Goal: Task Accomplishment & Management: Complete application form

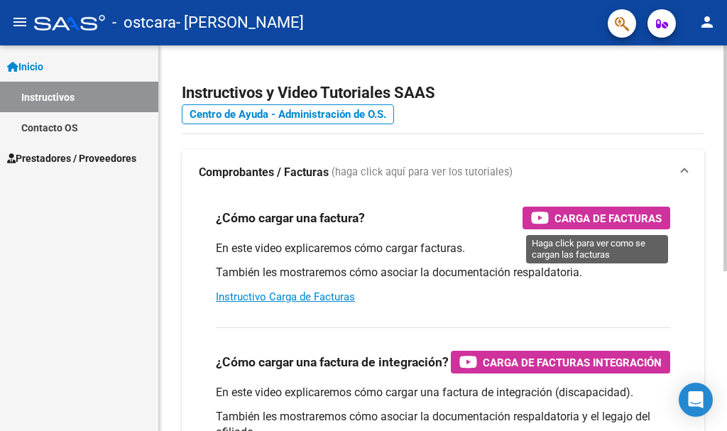
click at [594, 219] on span "Carga de Facturas" at bounding box center [607, 218] width 107 height 18
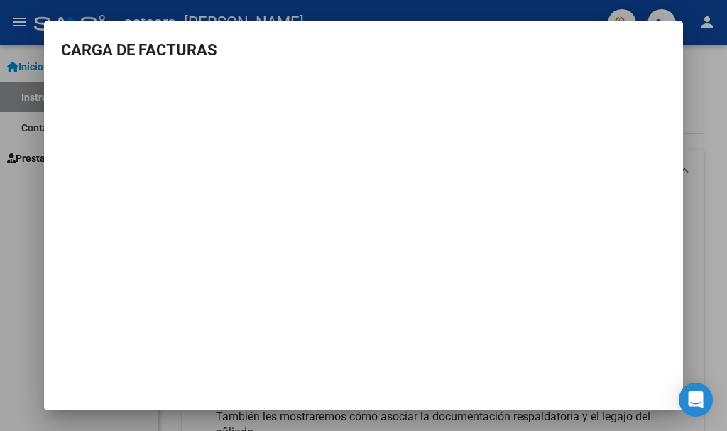
click at [647, 55] on h3 "CARGA DE FACTURAS" at bounding box center [363, 49] width 605 height 23
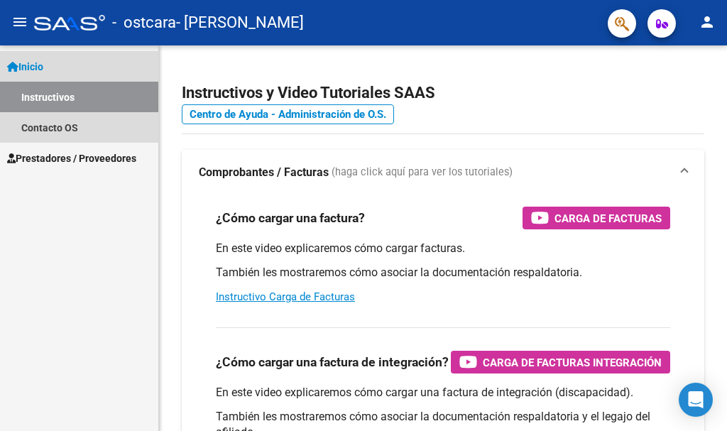
click at [39, 59] on span "Inicio" at bounding box center [25, 67] width 36 height 16
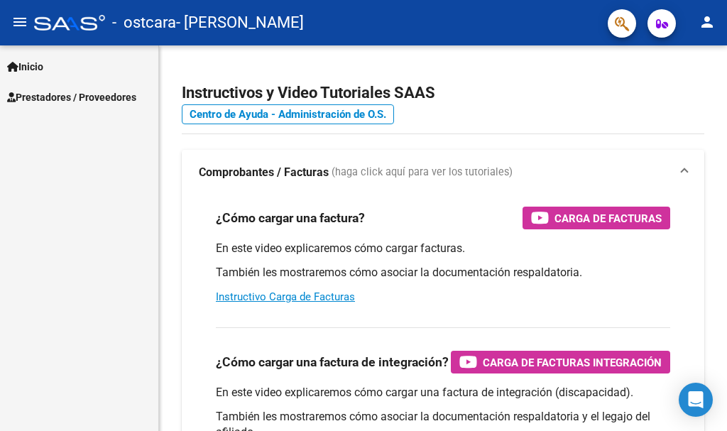
click at [55, 104] on span "Prestadores / Proveedores" at bounding box center [71, 97] width 129 height 16
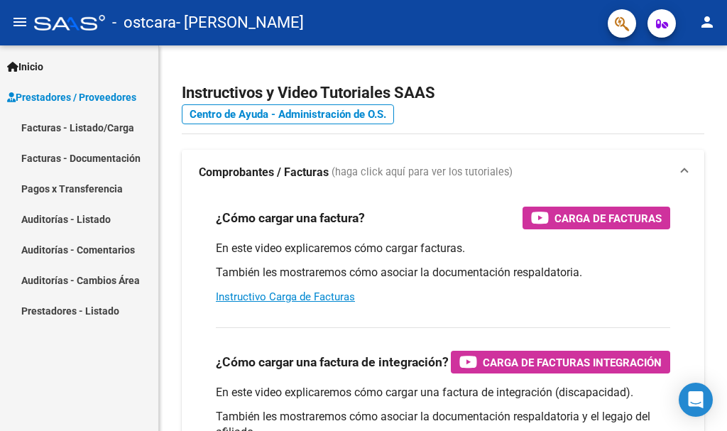
click at [49, 131] on link "Facturas - Listado/Carga" at bounding box center [79, 127] width 158 height 31
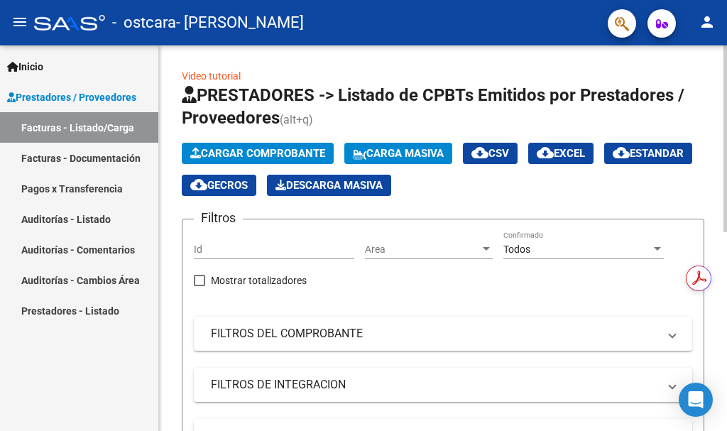
click at [214, 143] on button "Cargar Comprobante" at bounding box center [258, 153] width 152 height 21
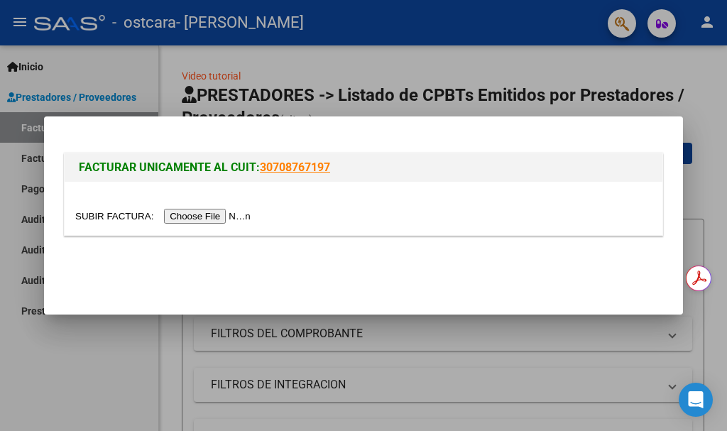
click at [191, 219] on input "file" at bounding box center [165, 216] width 180 height 15
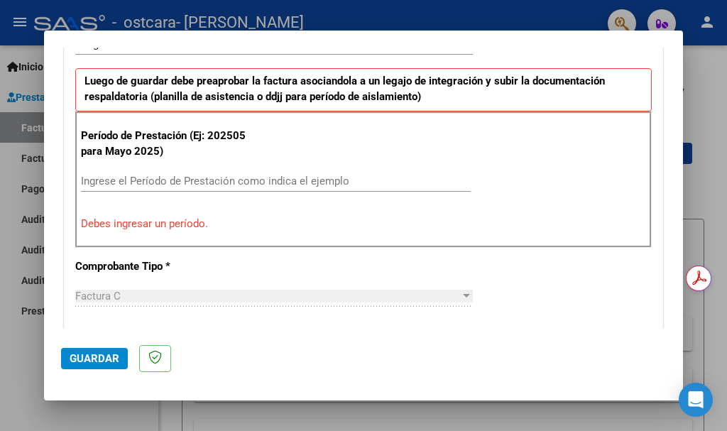
scroll to position [399, 0]
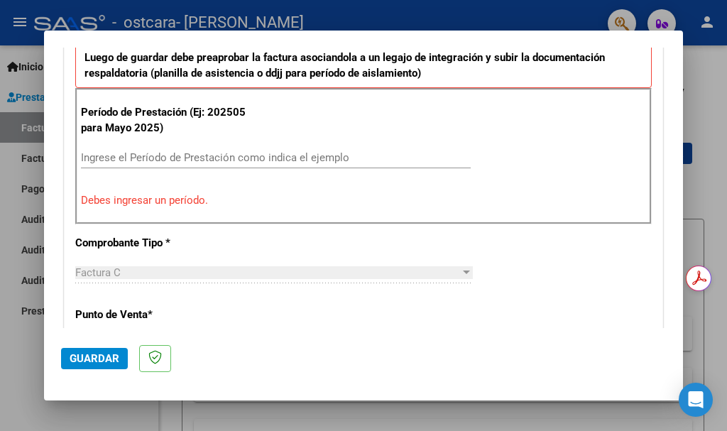
click at [114, 155] on input "Ingrese el Período de Prestación como indica el ejemplo" at bounding box center [276, 157] width 390 height 13
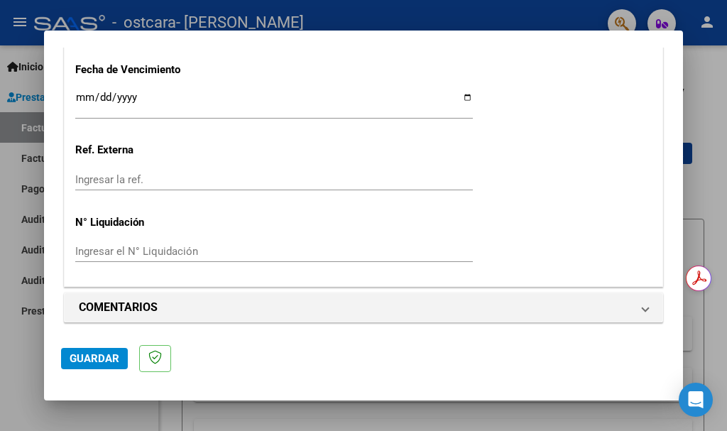
scroll to position [1012, 0]
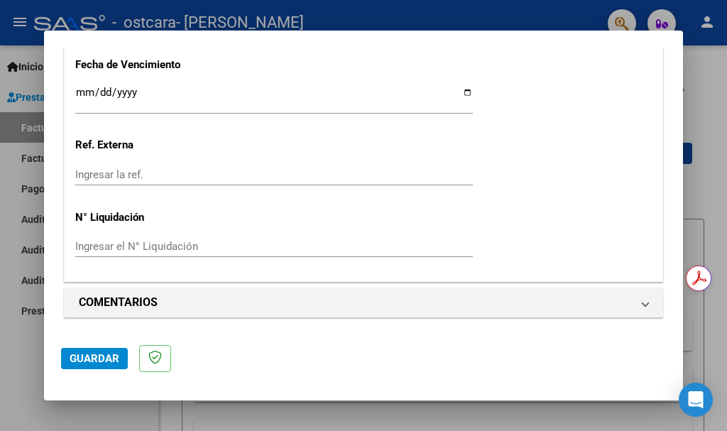
type input "202508"
click at [85, 354] on span "Guardar" at bounding box center [95, 358] width 50 height 13
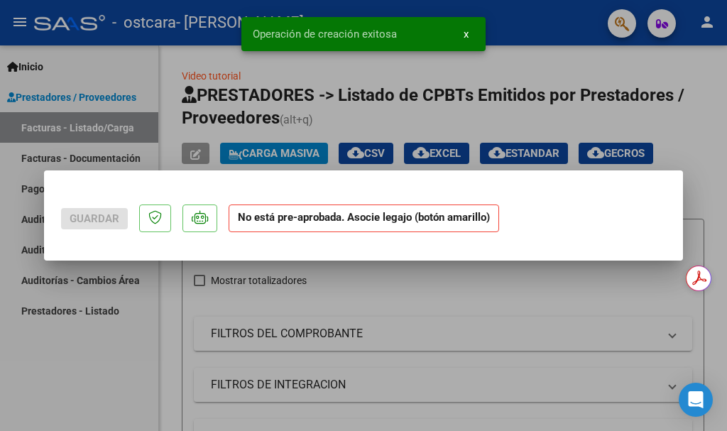
scroll to position [0, 0]
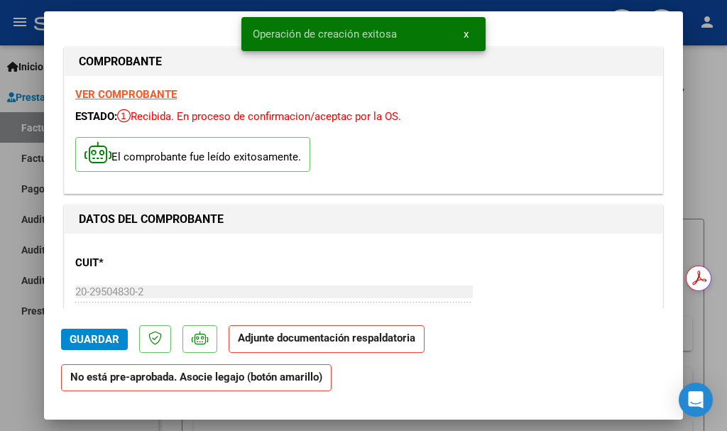
click at [278, 346] on p "Adjunte documentación respaldatoria" at bounding box center [327, 339] width 196 height 28
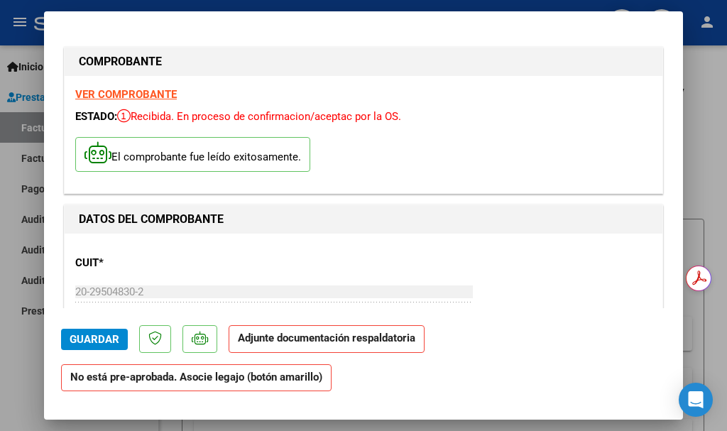
click at [273, 340] on strong "Adjunte documentación respaldatoria" at bounding box center [326, 337] width 177 height 13
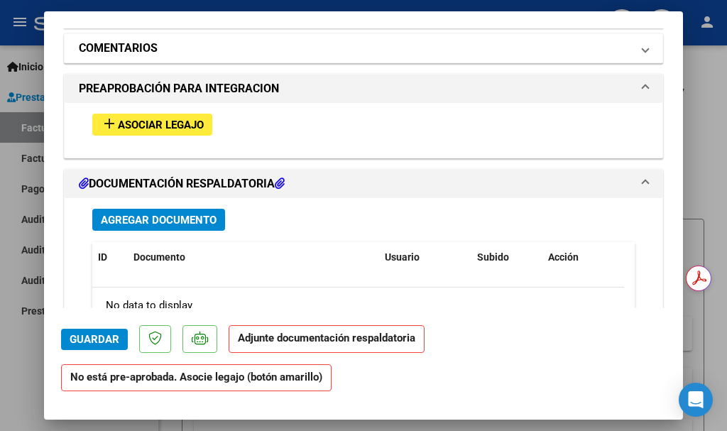
scroll to position [1209, 0]
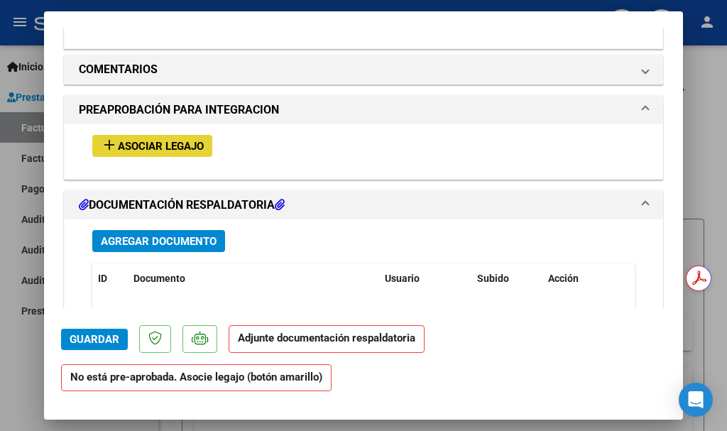
click at [128, 145] on span "Asociar Legajo" at bounding box center [161, 146] width 86 height 13
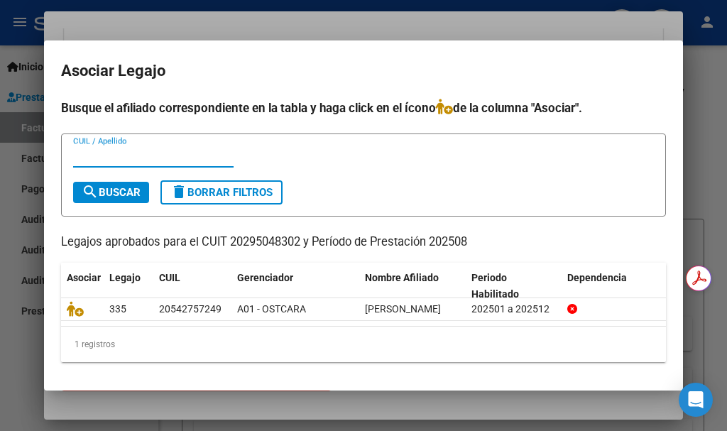
scroll to position [17, 0]
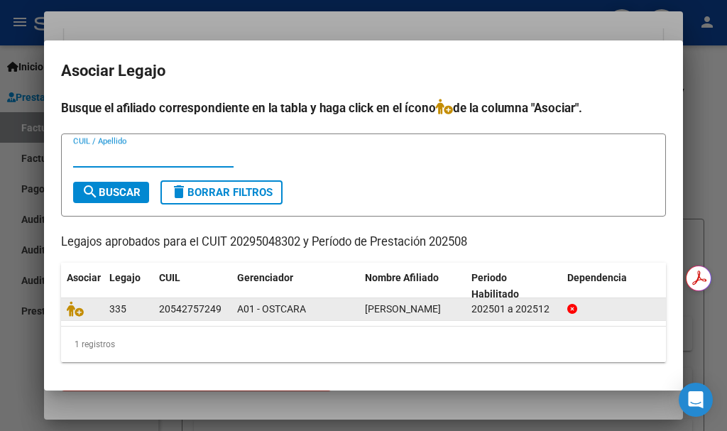
click at [93, 298] on datatable-body-cell at bounding box center [82, 309] width 43 height 22
click at [142, 301] on div "335" at bounding box center [128, 309] width 38 height 16
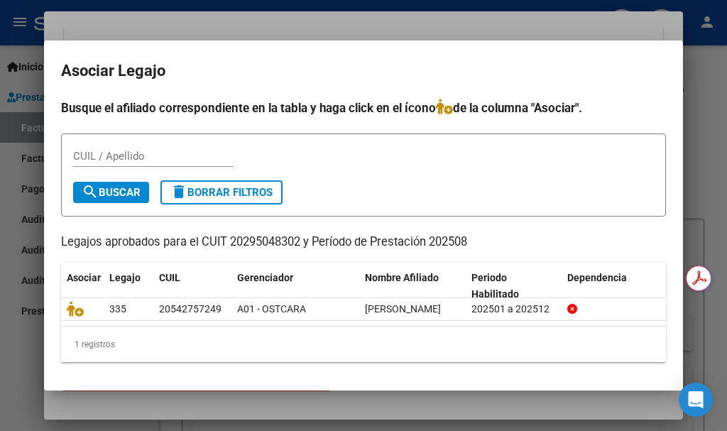
click at [126, 186] on span "search Buscar" at bounding box center [111, 192] width 59 height 13
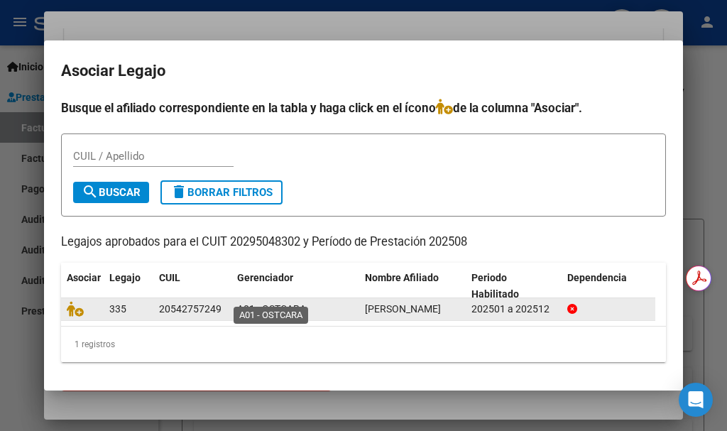
click at [301, 303] on span "A01 - OSTCARA" at bounding box center [271, 308] width 69 height 11
click at [351, 301] on div "A01 - OSTCARA" at bounding box center [295, 309] width 116 height 16
click at [570, 304] on icon at bounding box center [572, 309] width 10 height 10
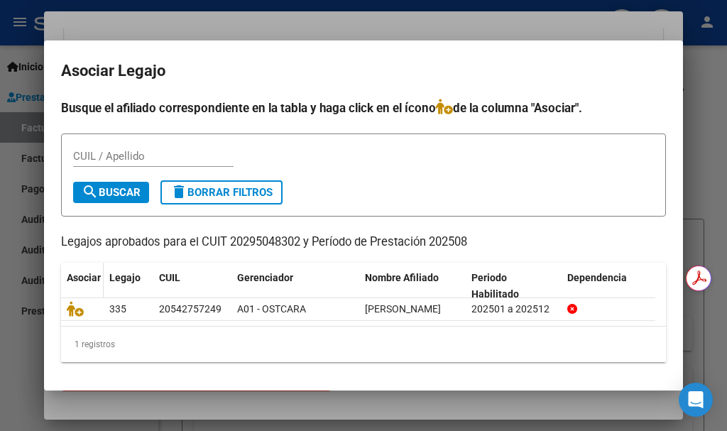
click at [79, 272] on span "Asociar" at bounding box center [84, 277] width 34 height 11
drag, startPoint x: 76, startPoint y: 260, endPoint x: 75, endPoint y: 285, distance: 24.9
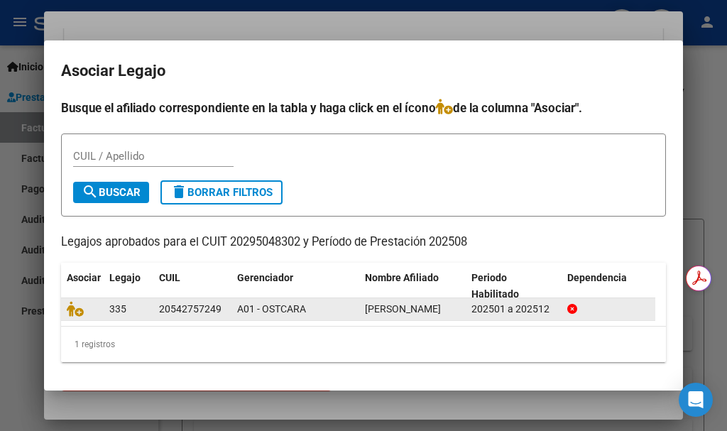
click at [75, 272] on span "Asociar" at bounding box center [84, 277] width 34 height 11
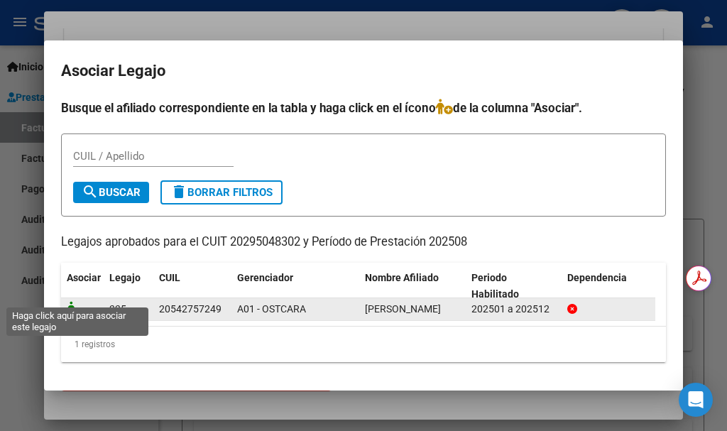
click at [73, 301] on icon at bounding box center [75, 309] width 17 height 16
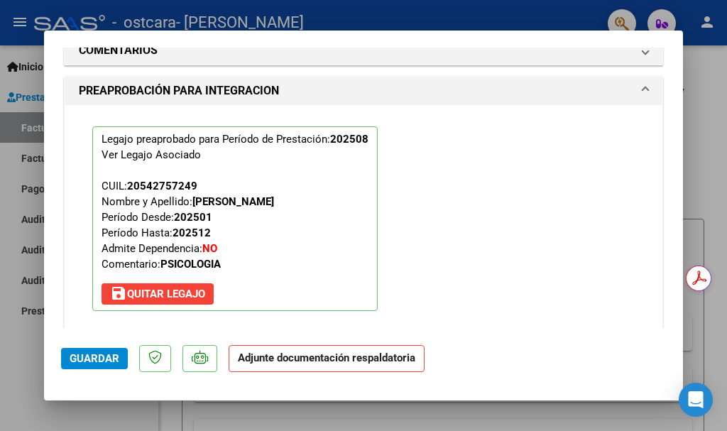
scroll to position [1317, 0]
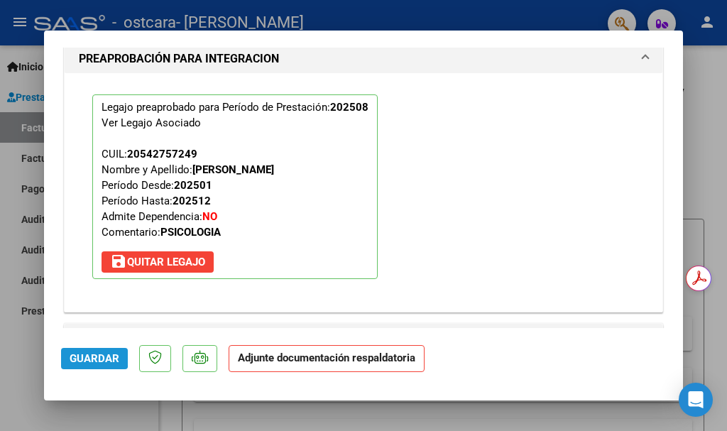
click at [82, 357] on span "Guardar" at bounding box center [95, 358] width 50 height 13
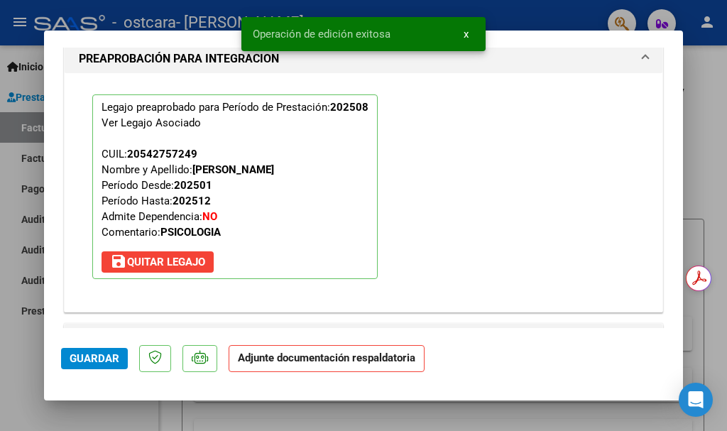
click at [311, 368] on p "Adjunte documentación respaldatoria" at bounding box center [327, 359] width 196 height 28
click at [307, 365] on p "Adjunte documentación respaldatoria" at bounding box center [327, 359] width 196 height 28
drag, startPoint x: 304, startPoint y: 362, endPoint x: 131, endPoint y: 382, distance: 173.6
click at [300, 353] on strong "Adjunte documentación respaldatoria" at bounding box center [326, 357] width 177 height 13
click at [82, 356] on span "Guardar" at bounding box center [95, 358] width 50 height 13
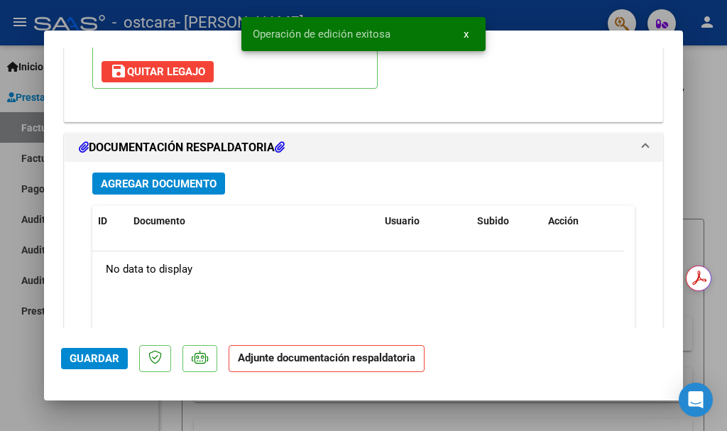
scroll to position [1501, 0]
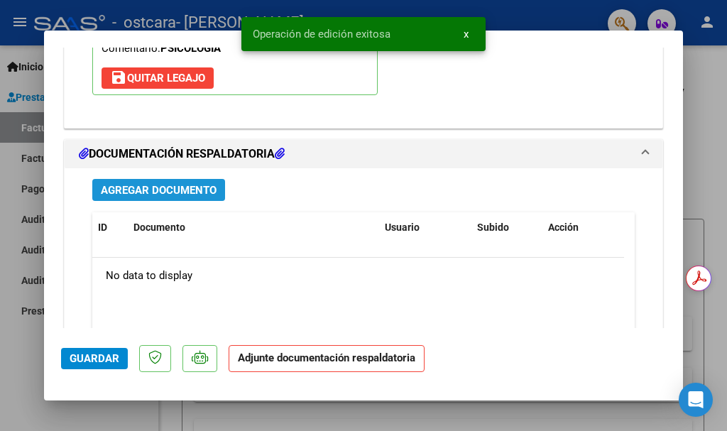
click at [147, 187] on span "Agregar Documento" at bounding box center [159, 190] width 116 height 13
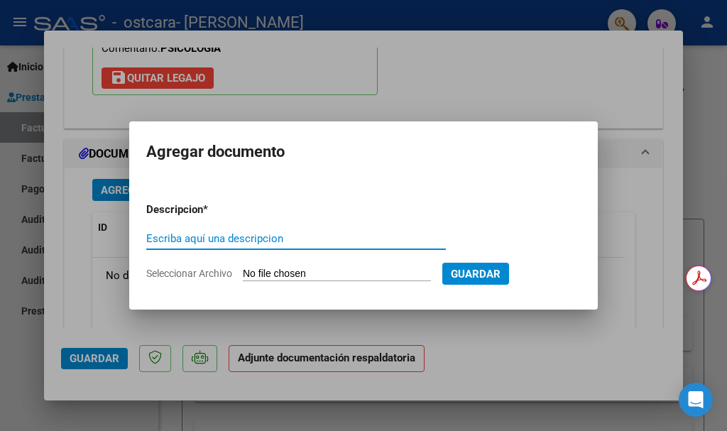
click at [475, 278] on span "Guardar" at bounding box center [476, 274] width 50 height 13
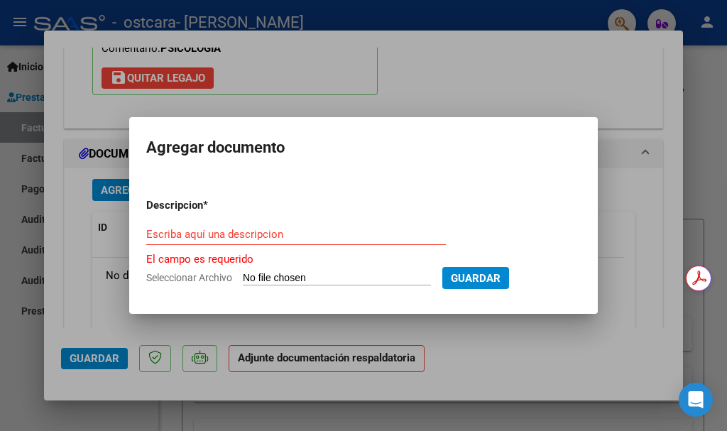
click at [379, 271] on app-file-uploader "Seleccionar Archivo" at bounding box center [294, 277] width 296 height 13
drag, startPoint x: 296, startPoint y: 278, endPoint x: 228, endPoint y: 221, distance: 89.1
click at [294, 264] on form "Descripcion * Escriba aquí una descripcion El campo es requerido Seleccionar Ar…" at bounding box center [363, 242] width 434 height 111
click at [208, 204] on span "*" at bounding box center [205, 205] width 5 height 13
drag, startPoint x: 175, startPoint y: 233, endPoint x: 196, endPoint y: 234, distance: 21.3
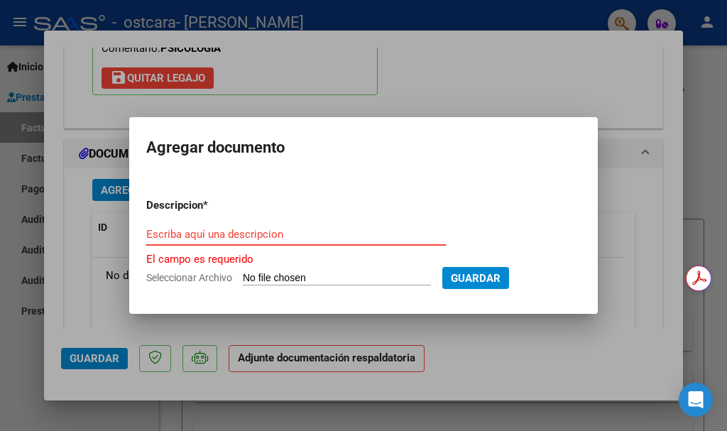
click at [175, 234] on input "Escriba aquí una descripcion" at bounding box center [296, 234] width 300 height 13
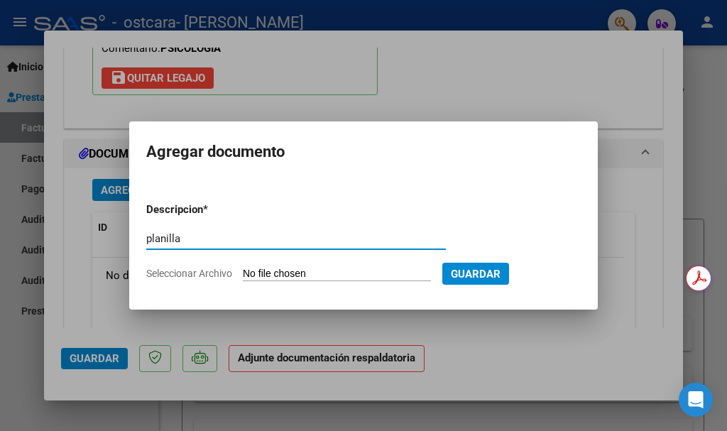
type input "planilla"
click at [262, 271] on input "Seleccionar Archivo" at bounding box center [337, 274] width 188 height 13
type input "C:\fakepath\Planilla [PERSON_NAME].pdf"
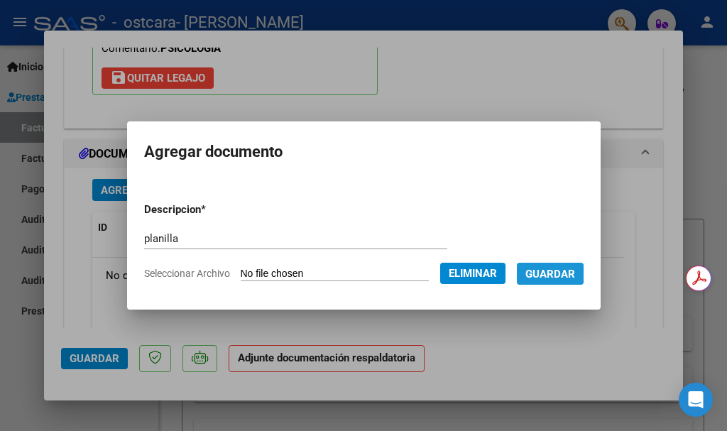
click at [559, 273] on span "Guardar" at bounding box center [550, 274] width 50 height 13
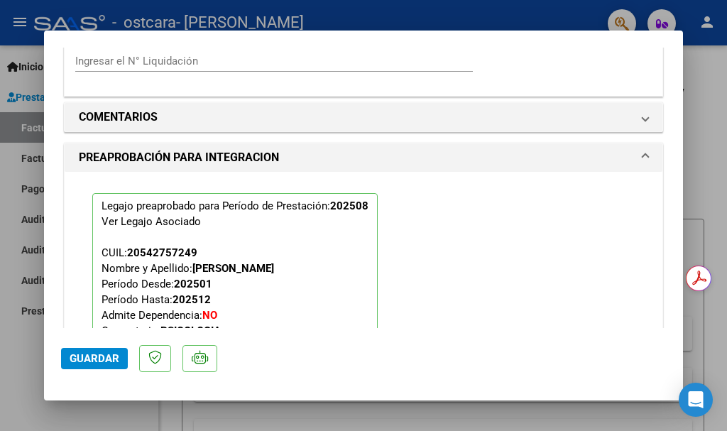
scroll to position [1217, 0]
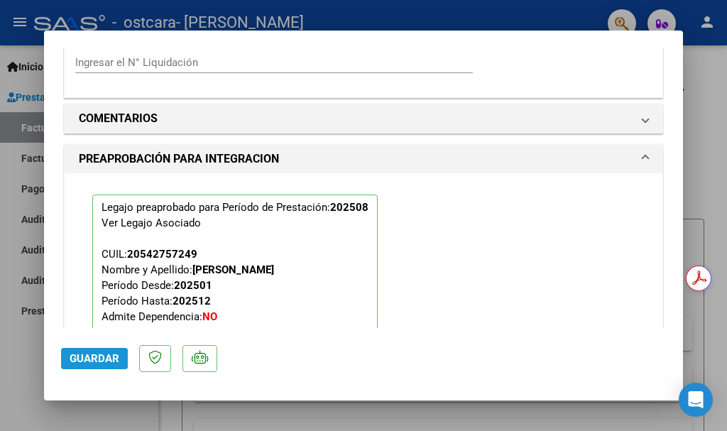
click at [86, 361] on span "Guardar" at bounding box center [95, 358] width 50 height 13
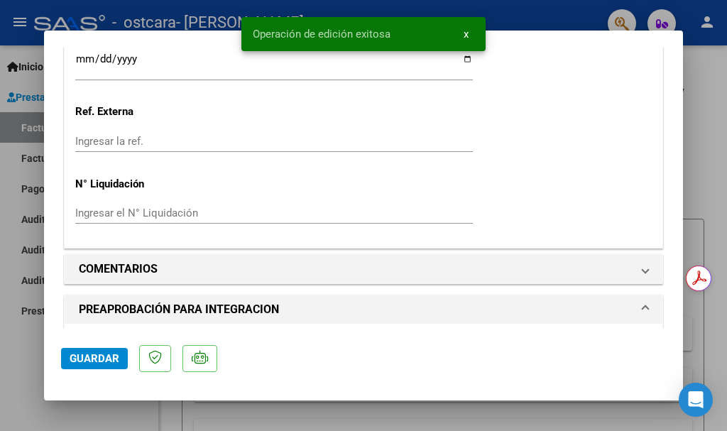
scroll to position [933, 0]
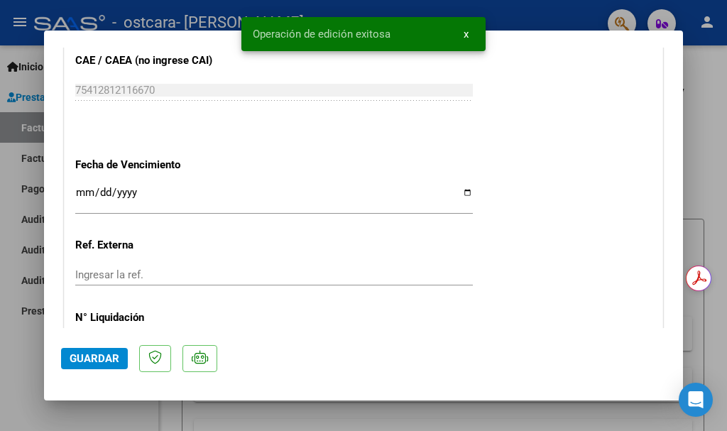
click at [0, 358] on div at bounding box center [363, 215] width 727 height 431
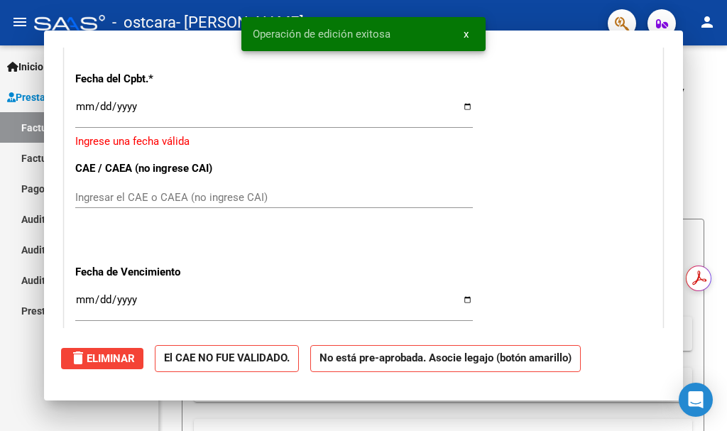
scroll to position [0, 0]
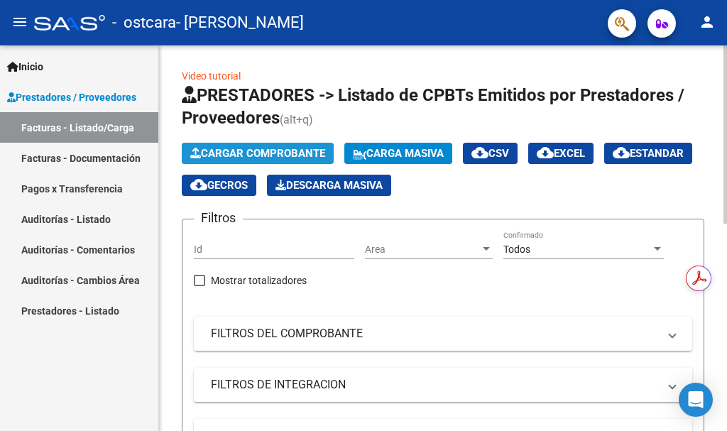
click at [251, 144] on button "Cargar Comprobante" at bounding box center [258, 153] width 152 height 21
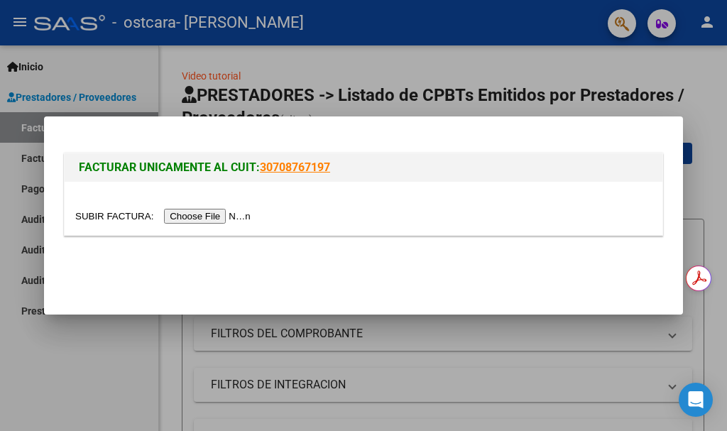
click at [237, 212] on input "file" at bounding box center [165, 216] width 180 height 15
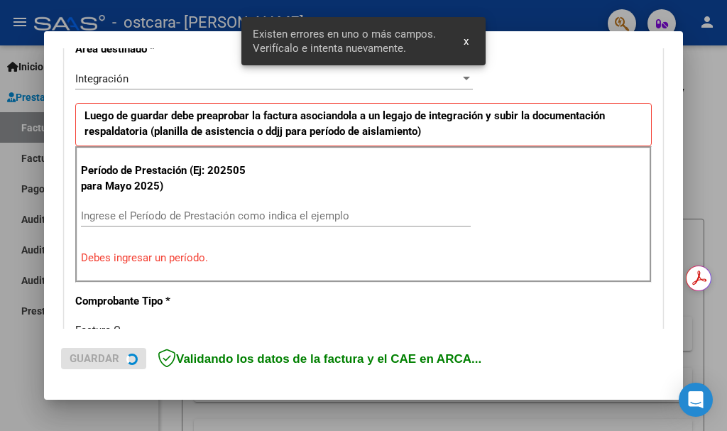
scroll to position [328, 0]
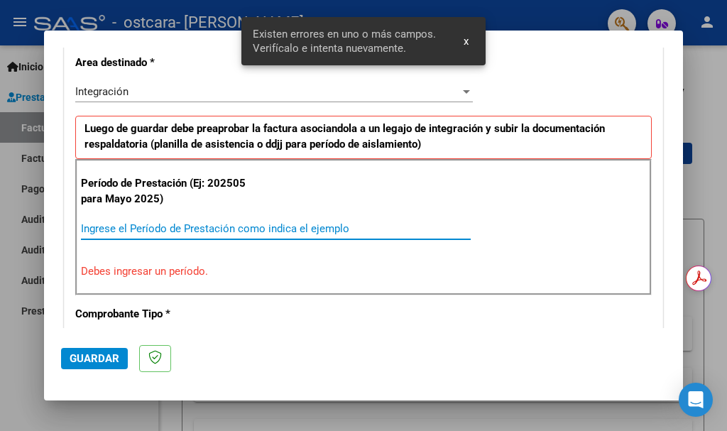
click at [109, 229] on input "Ingrese el Período de Prestación como indica el ejemplo" at bounding box center [276, 228] width 390 height 13
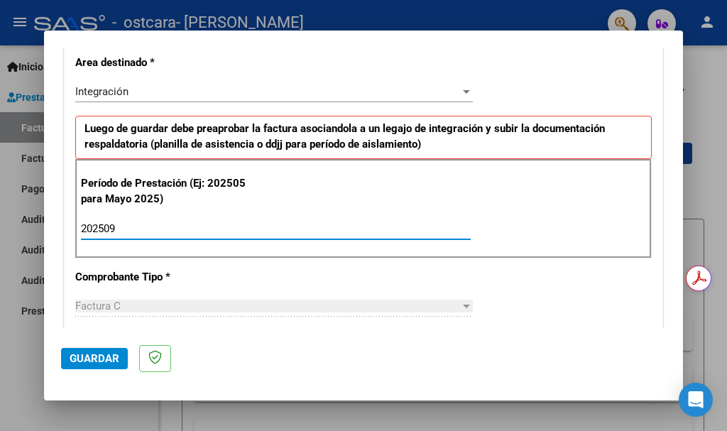
type input "202509"
click at [88, 362] on span "Guardar" at bounding box center [95, 358] width 50 height 13
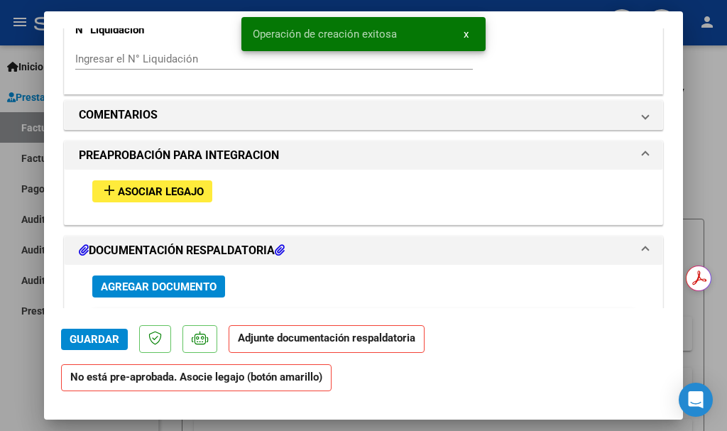
scroll to position [1136, 0]
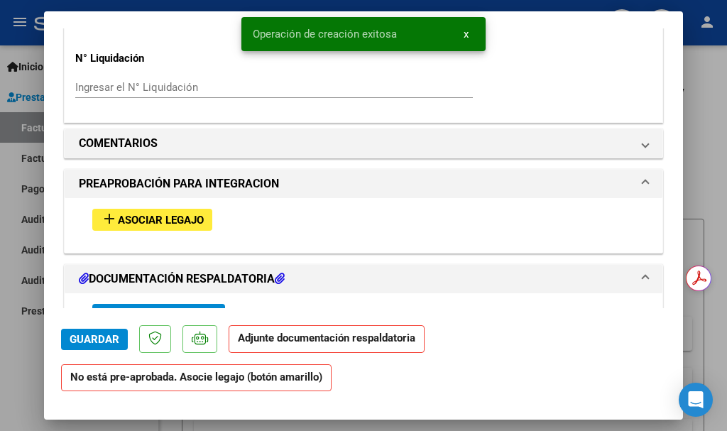
click at [129, 219] on span "Asociar Legajo" at bounding box center [161, 220] width 86 height 13
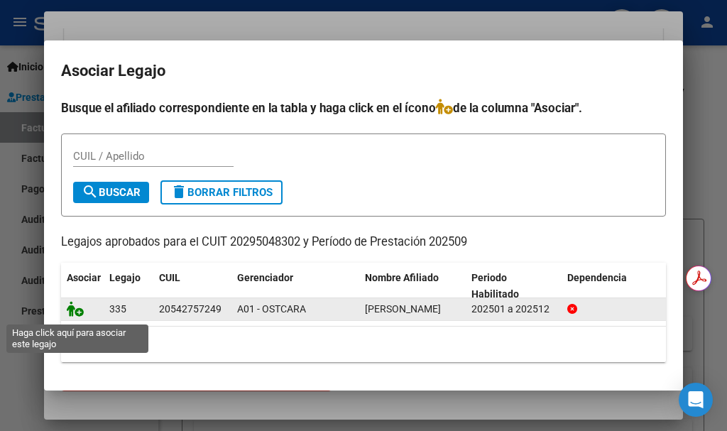
click at [76, 314] on icon at bounding box center [75, 309] width 17 height 16
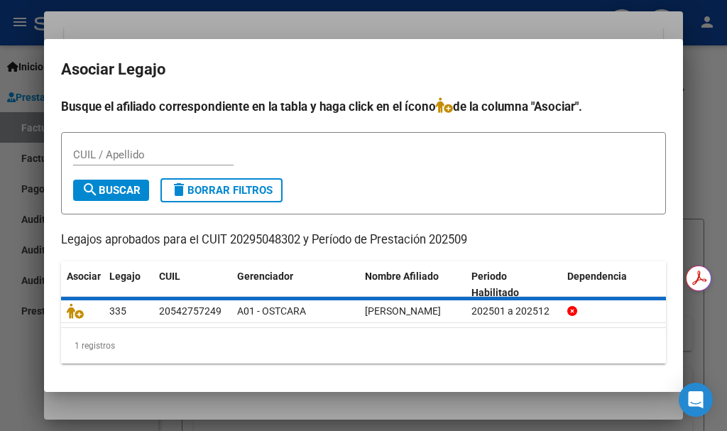
scroll to position [1173, 0]
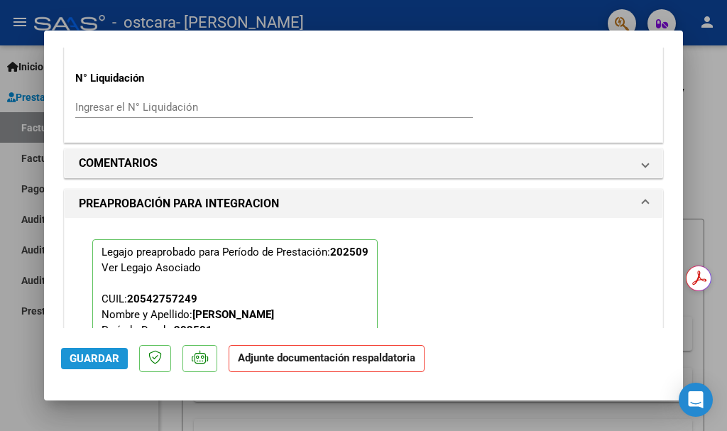
click at [99, 356] on span "Guardar" at bounding box center [95, 358] width 50 height 13
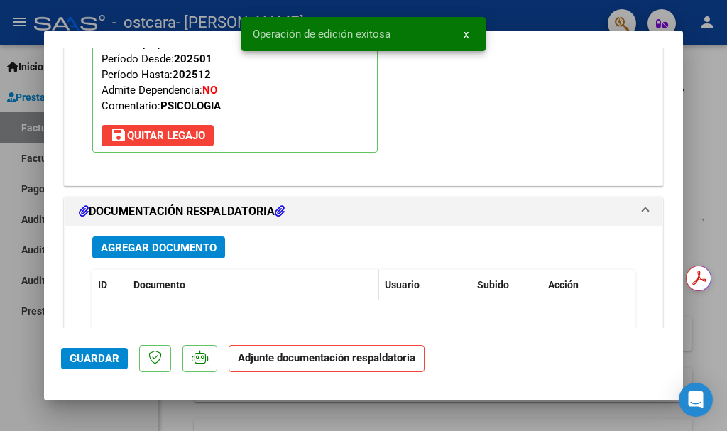
scroll to position [1456, 0]
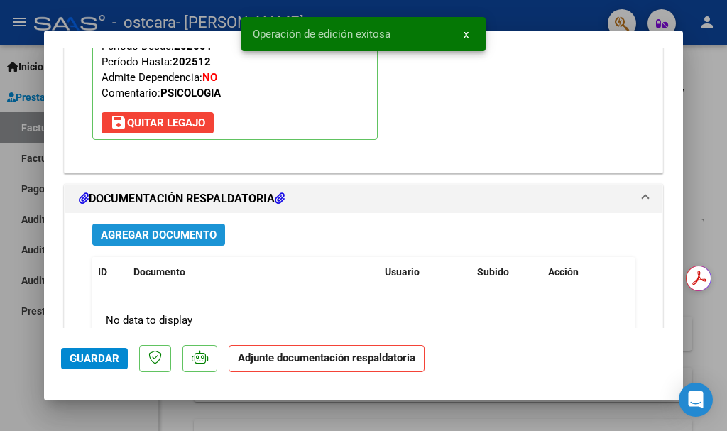
click at [161, 232] on span "Agregar Documento" at bounding box center [159, 235] width 116 height 13
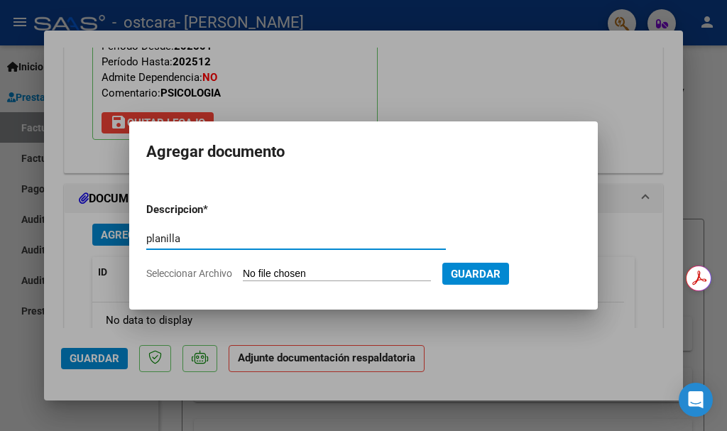
type input "planilla"
click at [368, 271] on input "Seleccionar Archivo" at bounding box center [337, 274] width 188 height 13
type input "C:\fakepath\Planilla [PERSON_NAME] septiembre.pdf"
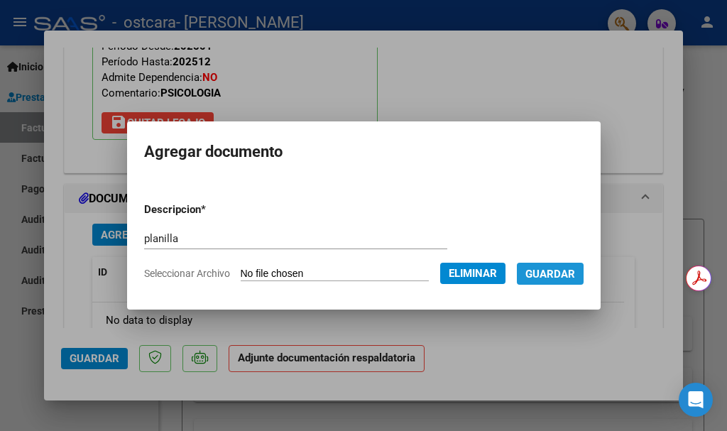
click at [565, 271] on span "Guardar" at bounding box center [550, 274] width 50 height 13
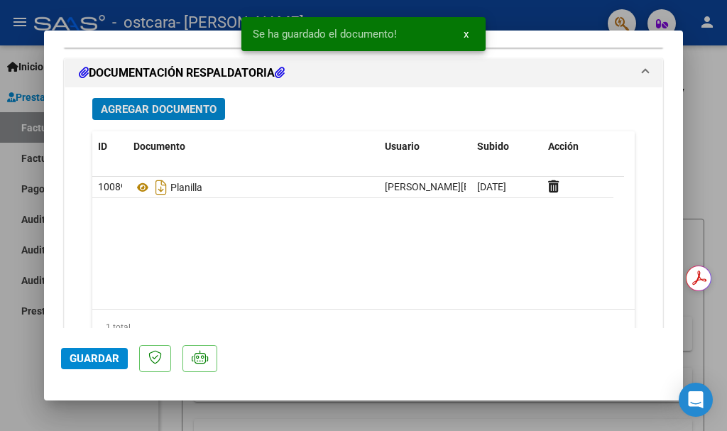
scroll to position [1643, 0]
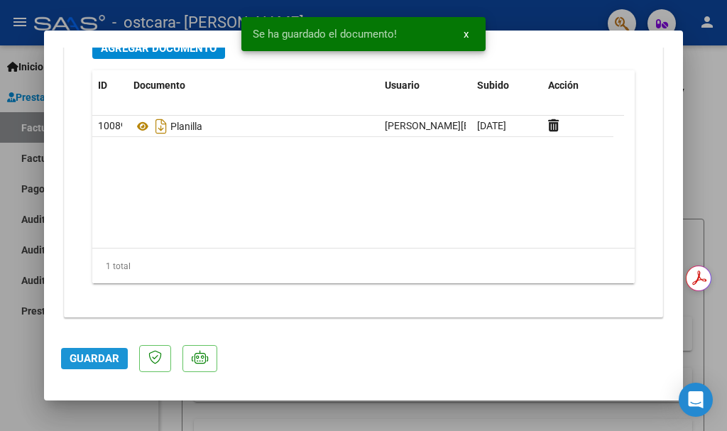
click at [89, 360] on span "Guardar" at bounding box center [95, 358] width 50 height 13
click at [710, 180] on div at bounding box center [363, 215] width 727 height 431
type input "$ 0,00"
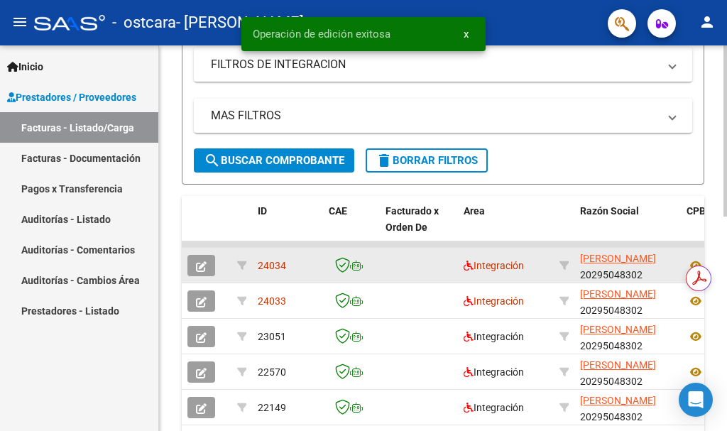
scroll to position [355, 0]
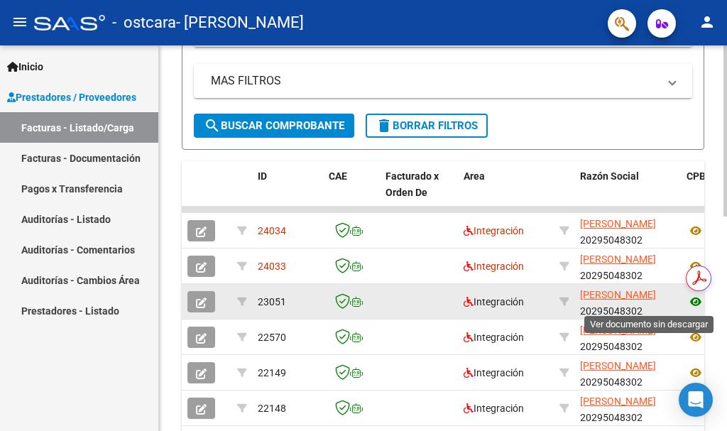
click at [695, 302] on icon at bounding box center [695, 301] width 18 height 17
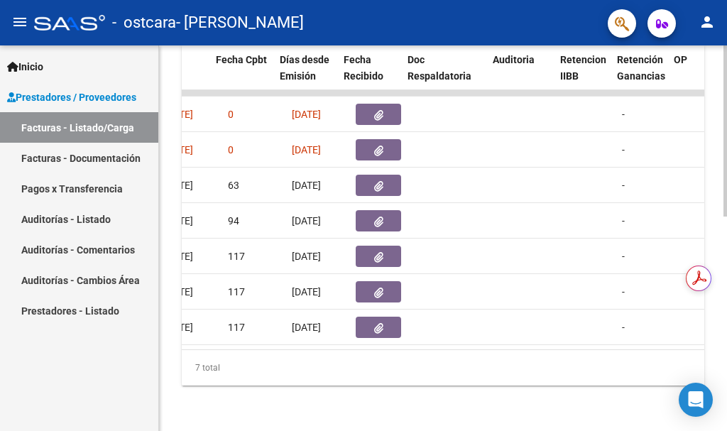
scroll to position [0, 688]
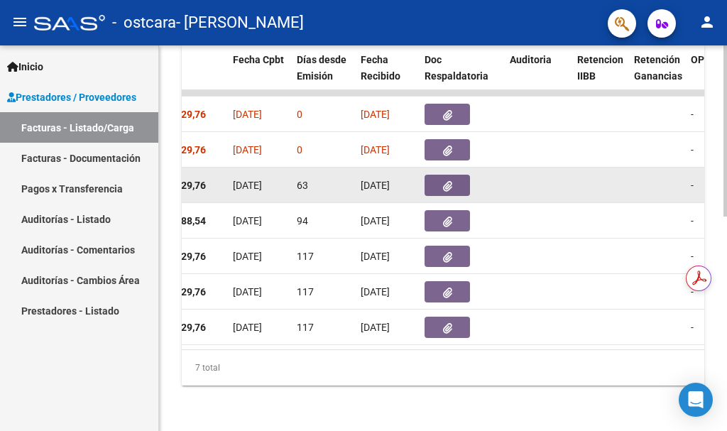
click at [446, 181] on icon "button" at bounding box center [447, 186] width 9 height 11
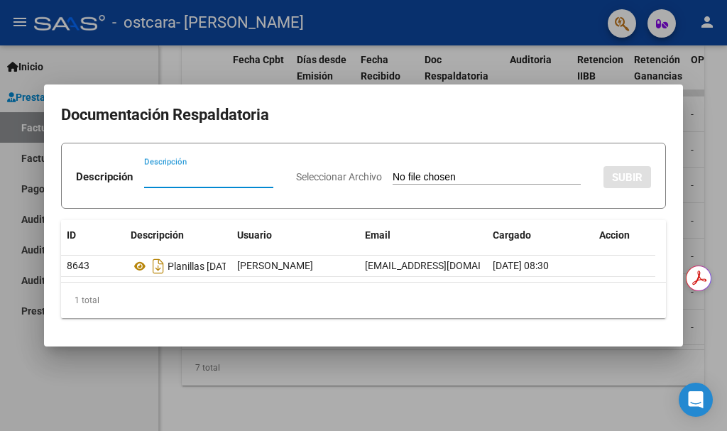
click at [722, 141] on div at bounding box center [363, 215] width 727 height 431
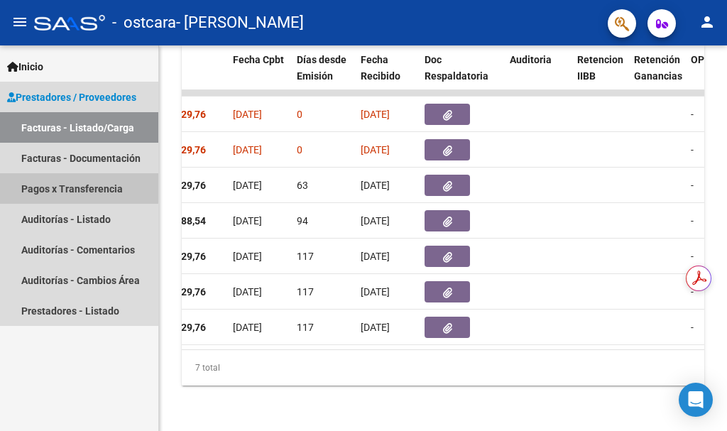
click at [65, 187] on link "Pagos x Transferencia" at bounding box center [79, 188] width 158 height 31
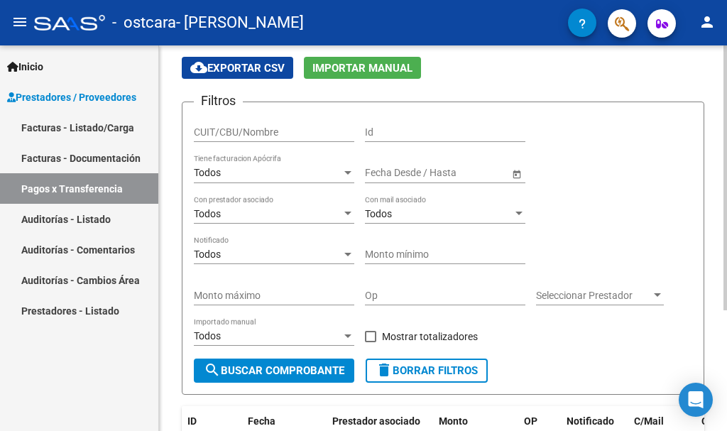
scroll to position [71, 0]
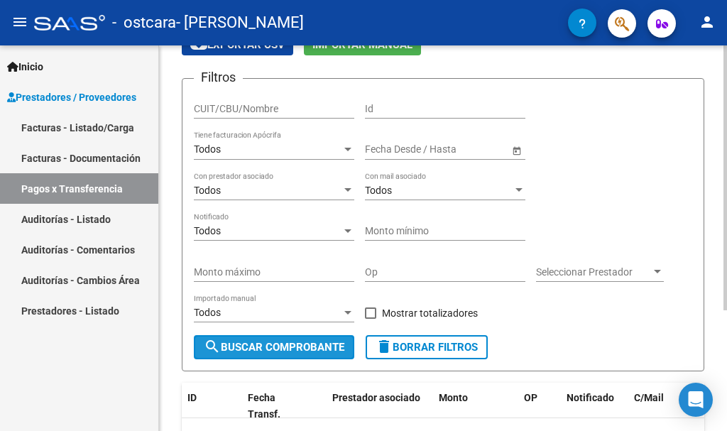
click at [260, 347] on span "search Buscar Comprobante" at bounding box center [274, 347] width 141 height 13
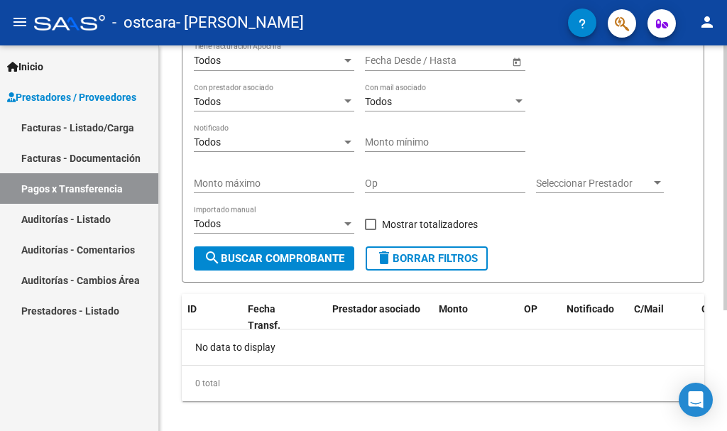
scroll to position [175, 0]
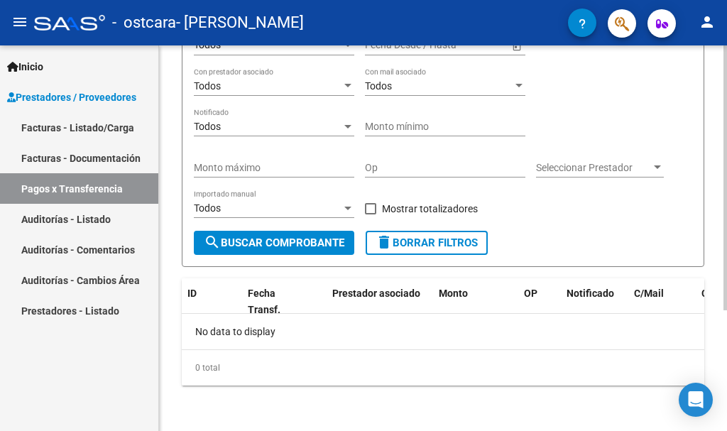
click at [268, 232] on button "search Buscar Comprobante" at bounding box center [274, 243] width 160 height 24
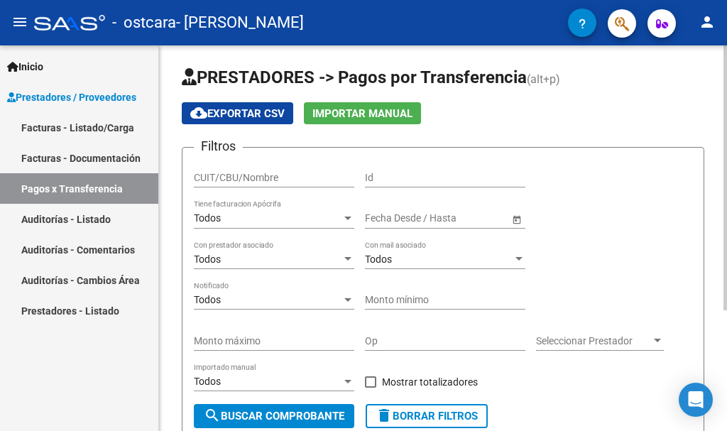
scroll to position [0, 0]
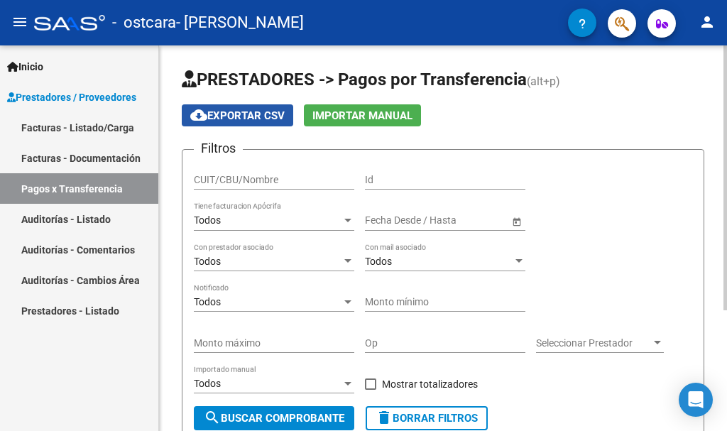
click at [241, 111] on span "cloud_download Exportar CSV" at bounding box center [237, 115] width 94 height 13
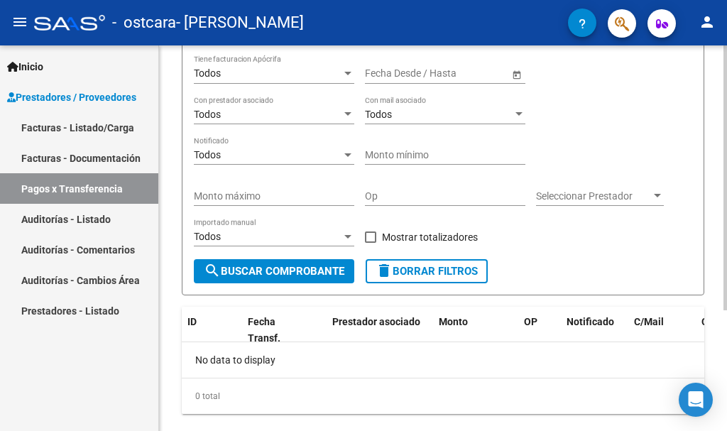
scroll to position [175, 0]
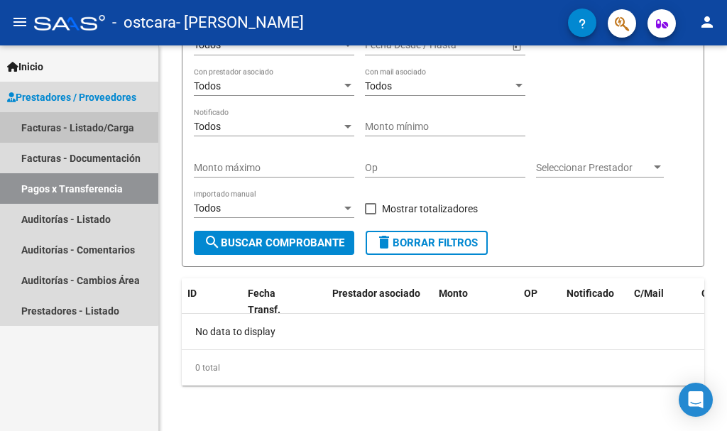
click at [70, 117] on link "Facturas - Listado/Carga" at bounding box center [79, 127] width 158 height 31
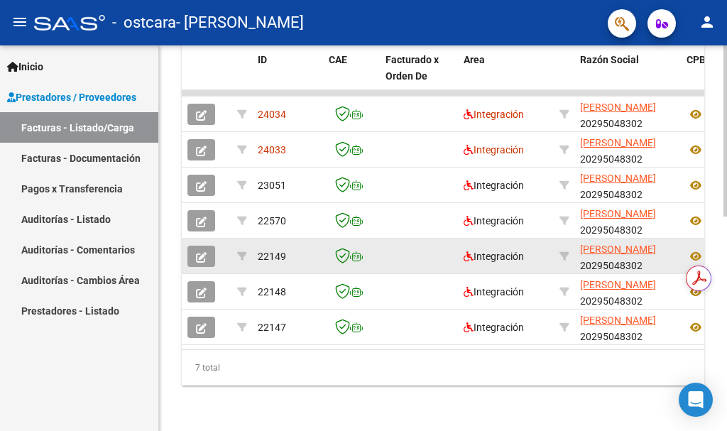
scroll to position [412, 0]
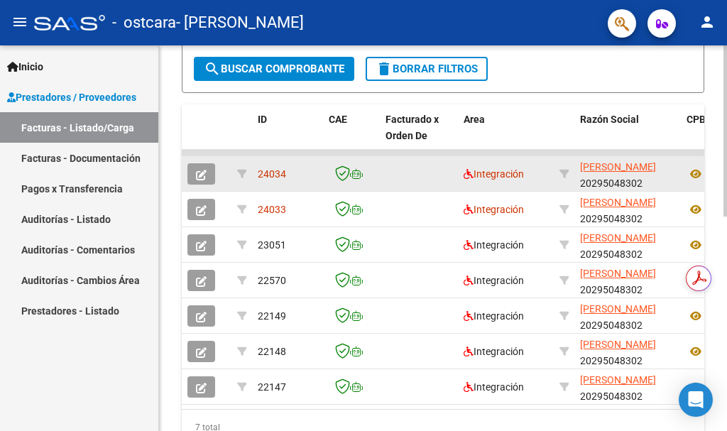
click at [197, 173] on icon "button" at bounding box center [201, 175] width 11 height 11
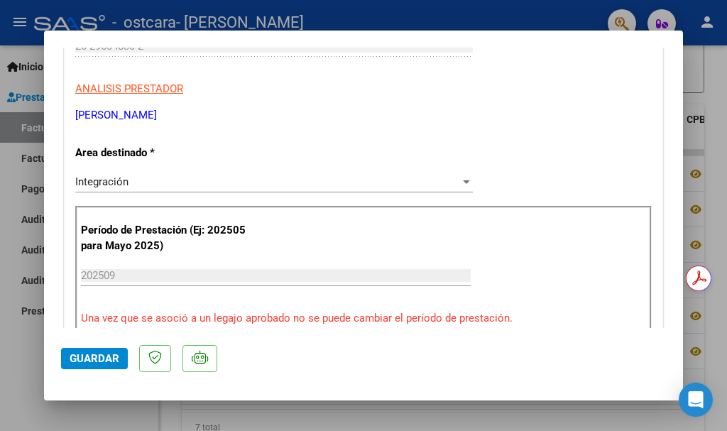
scroll to position [0, 0]
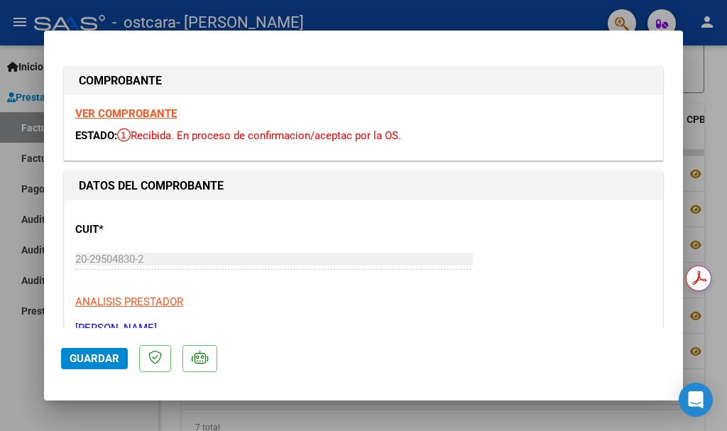
click at [726, 89] on div at bounding box center [363, 215] width 727 height 431
type input "$ 0,00"
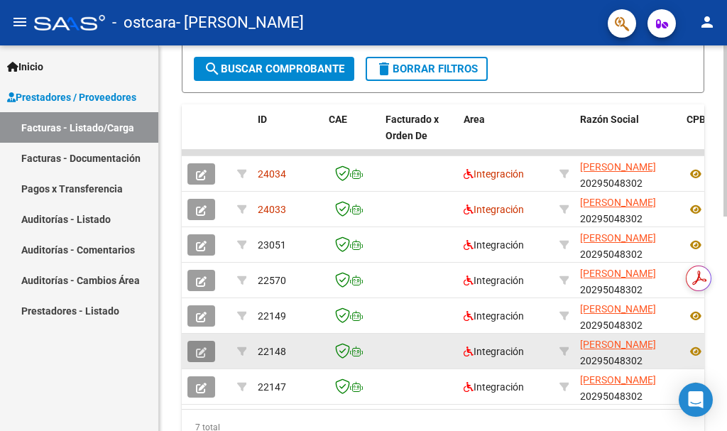
click at [202, 361] on button "button" at bounding box center [201, 351] width 28 height 21
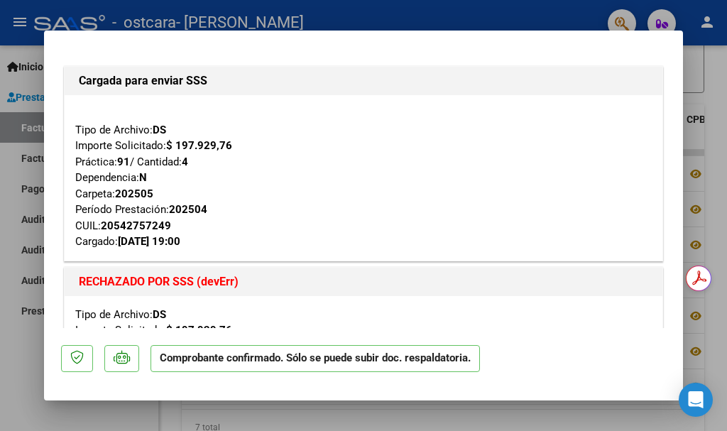
click at [0, 379] on div at bounding box center [363, 215] width 727 height 431
type input "$ 0,00"
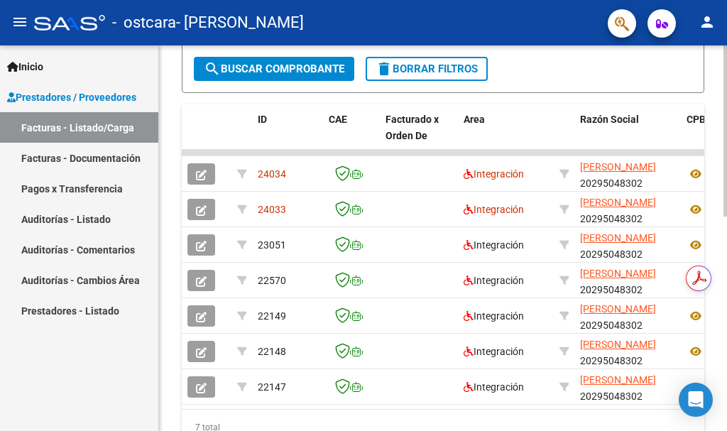
scroll to position [483, 0]
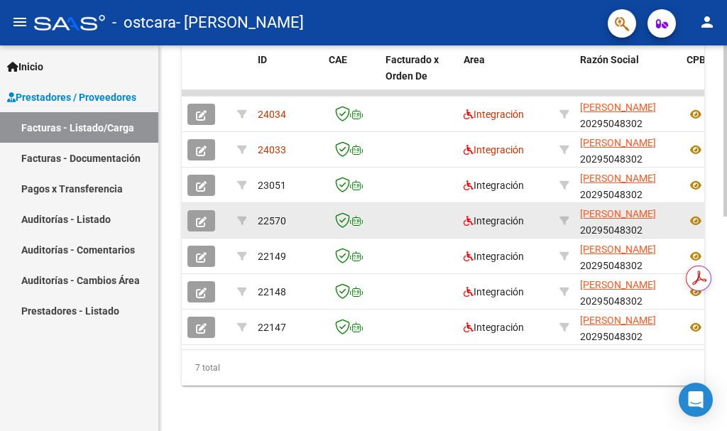
click at [202, 216] on icon "button" at bounding box center [201, 221] width 11 height 11
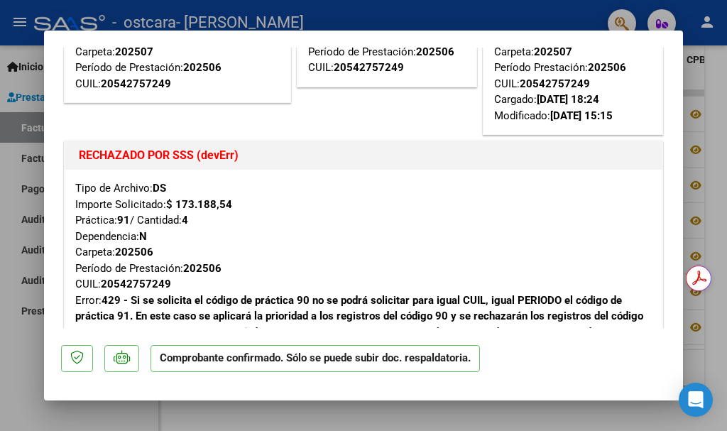
scroll to position [71, 0]
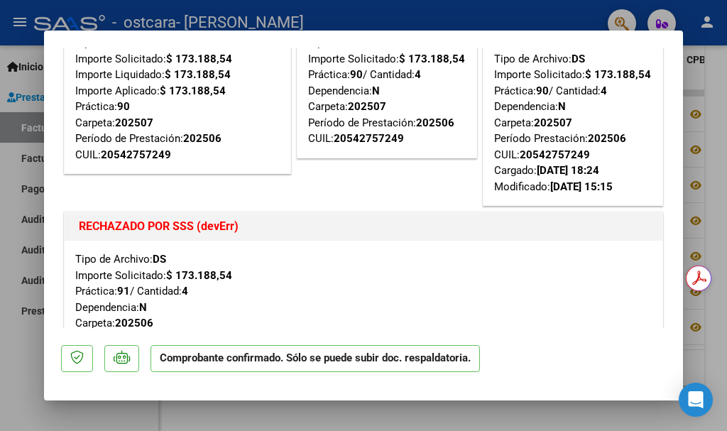
click at [0, 383] on div at bounding box center [363, 215] width 727 height 431
type input "$ 0,00"
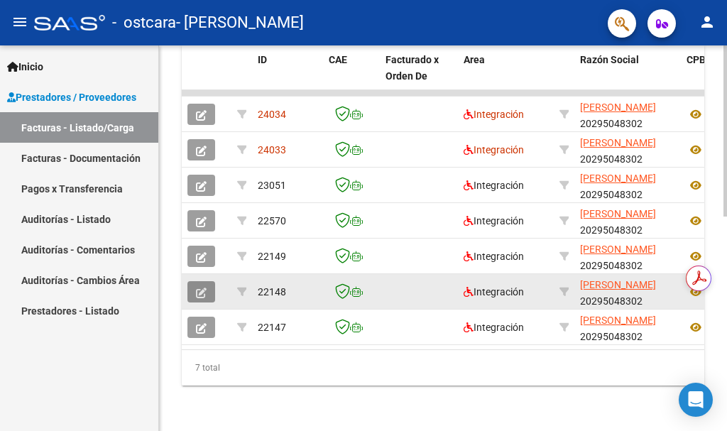
click at [207, 281] on button "button" at bounding box center [201, 291] width 28 height 21
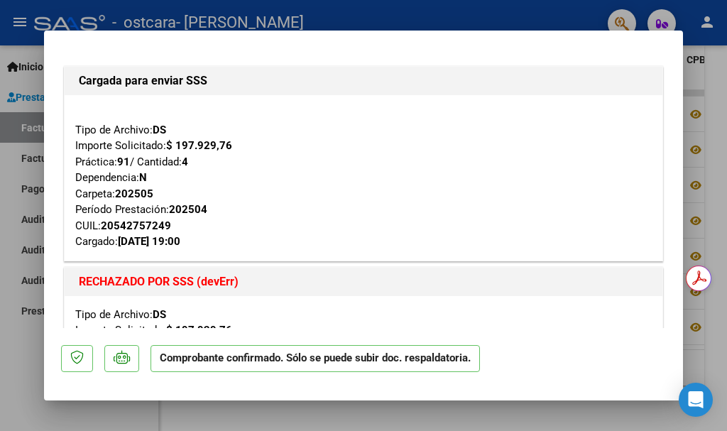
click at [4, 400] on div at bounding box center [363, 215] width 727 height 431
type input "$ 0,00"
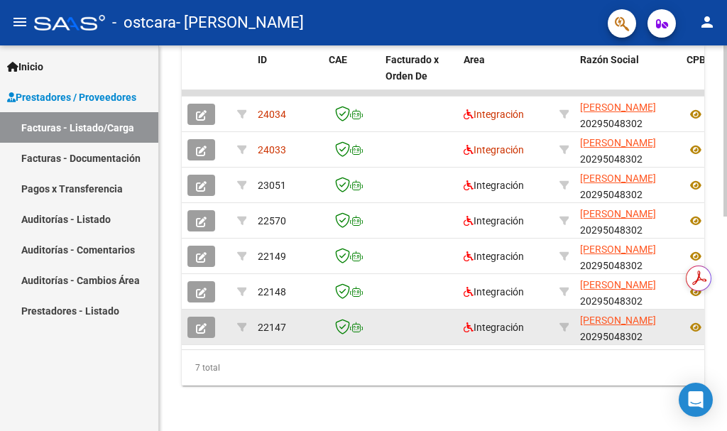
click at [209, 318] on button "button" at bounding box center [201, 327] width 28 height 21
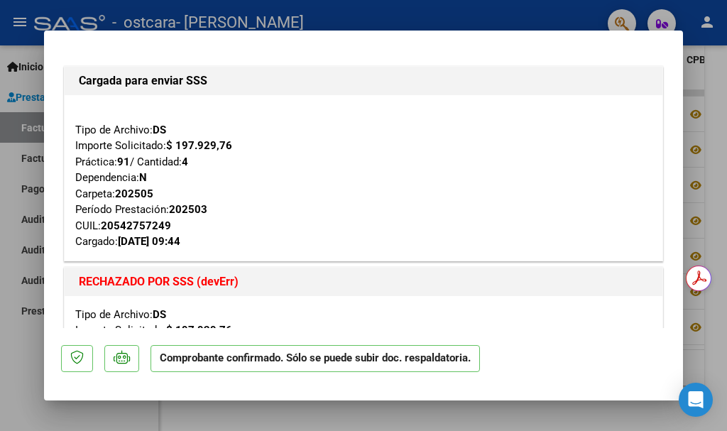
click at [7, 377] on div at bounding box center [363, 215] width 727 height 431
type input "$ 0,00"
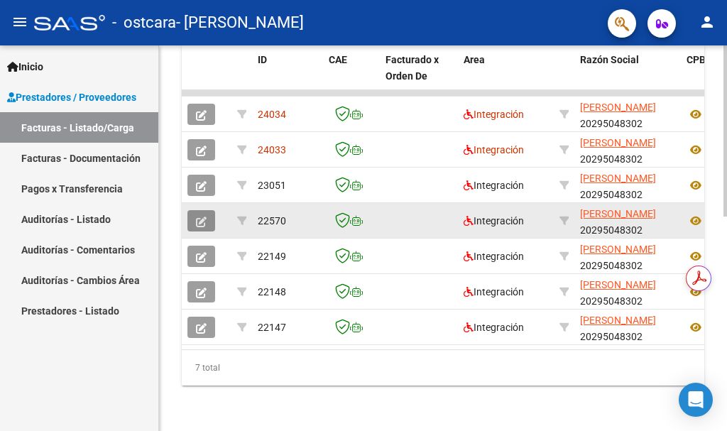
click at [198, 216] on icon "button" at bounding box center [201, 221] width 11 height 11
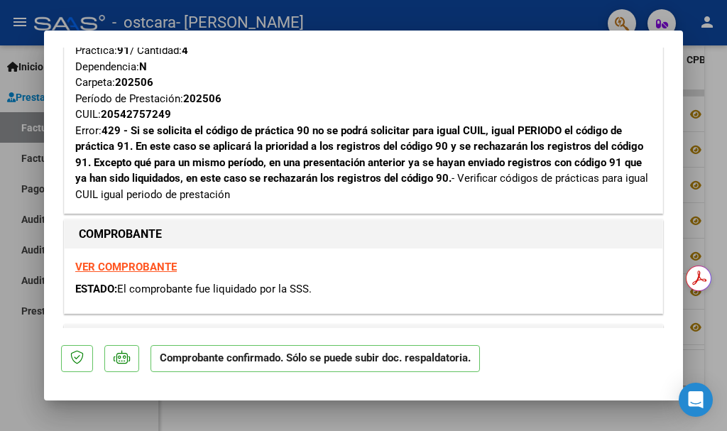
scroll to position [213, 0]
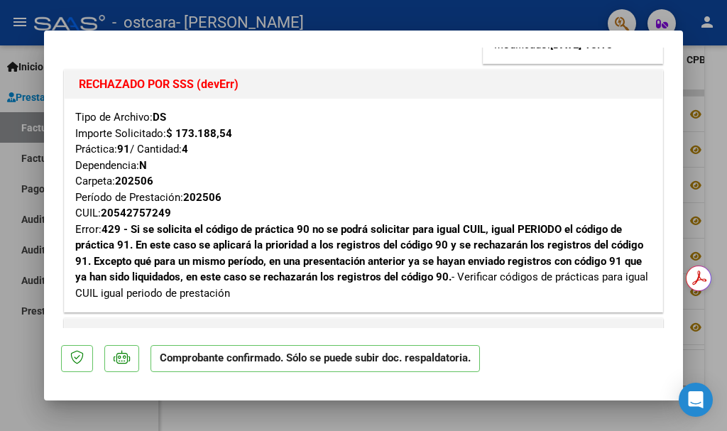
click at [19, 395] on div at bounding box center [363, 215] width 727 height 431
type input "$ 0,00"
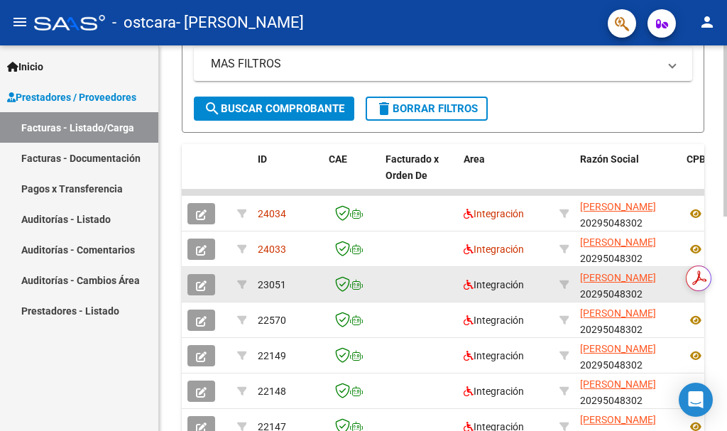
scroll to position [412, 0]
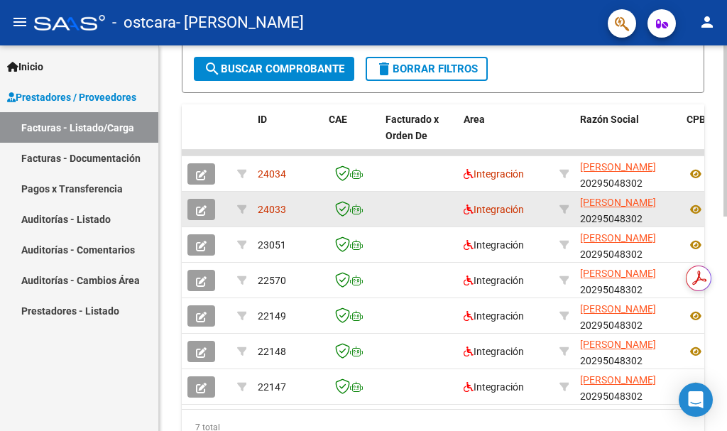
click at [199, 208] on icon "button" at bounding box center [201, 210] width 11 height 11
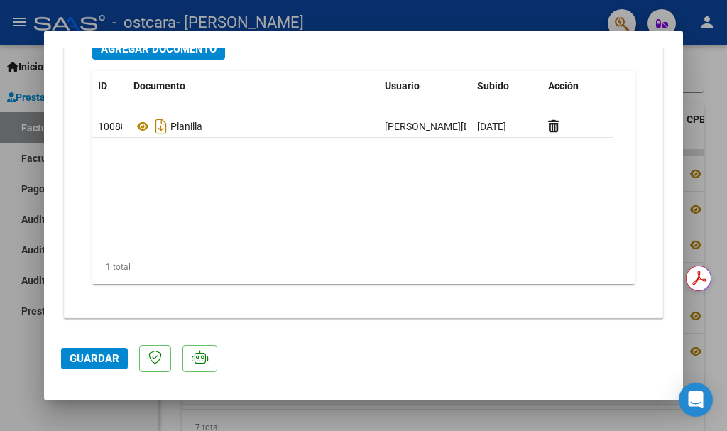
scroll to position [1646, 0]
click at [107, 359] on span "Guardar" at bounding box center [95, 358] width 50 height 13
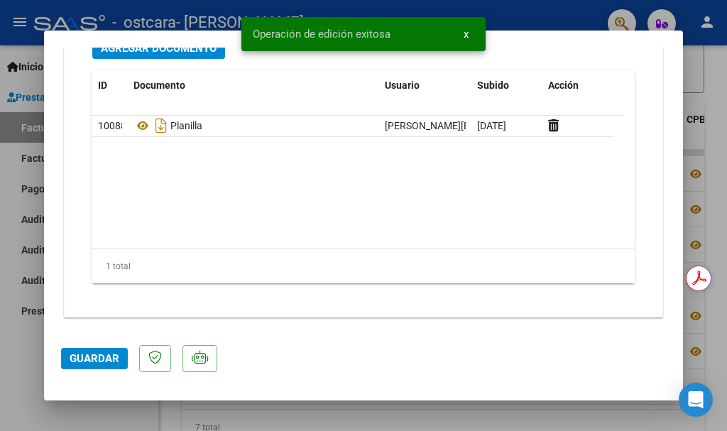
click at [1, 392] on div at bounding box center [363, 215] width 727 height 431
type input "$ 0,00"
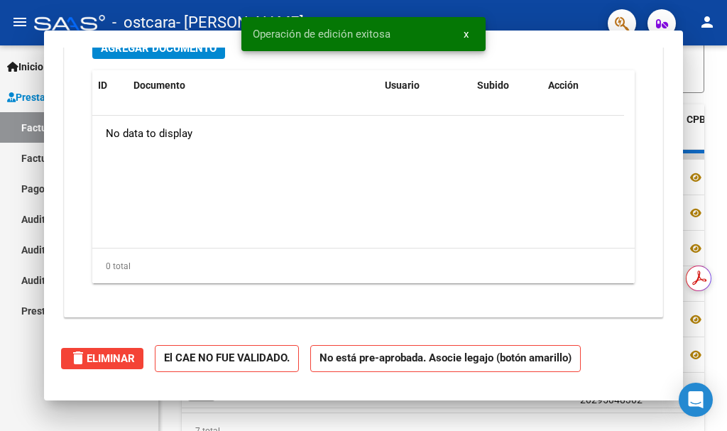
scroll to position [1488, 0]
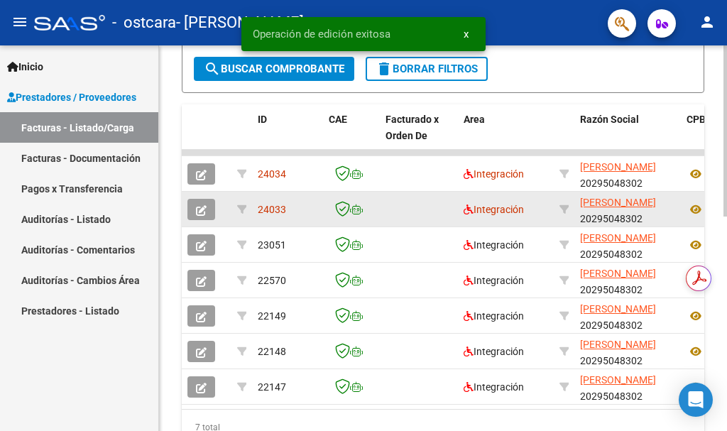
click at [202, 203] on span "button" at bounding box center [201, 209] width 11 height 13
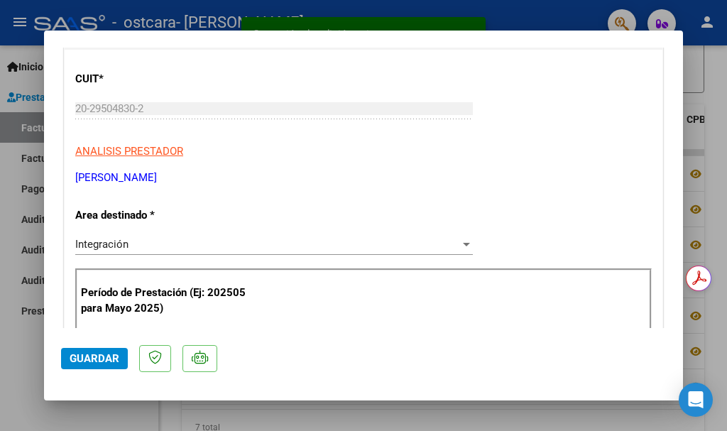
scroll to position [0, 0]
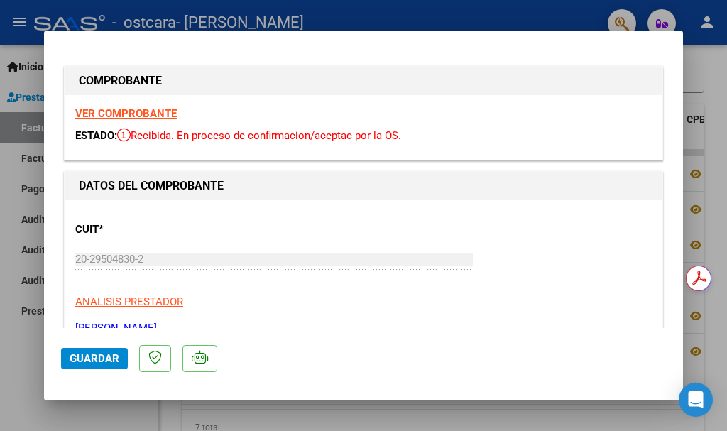
click at [28, 387] on div at bounding box center [363, 215] width 727 height 431
type input "$ 0,00"
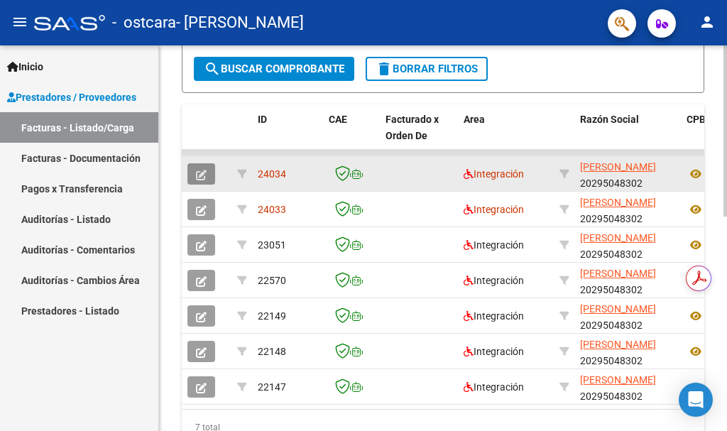
click at [198, 170] on icon "button" at bounding box center [201, 175] width 11 height 11
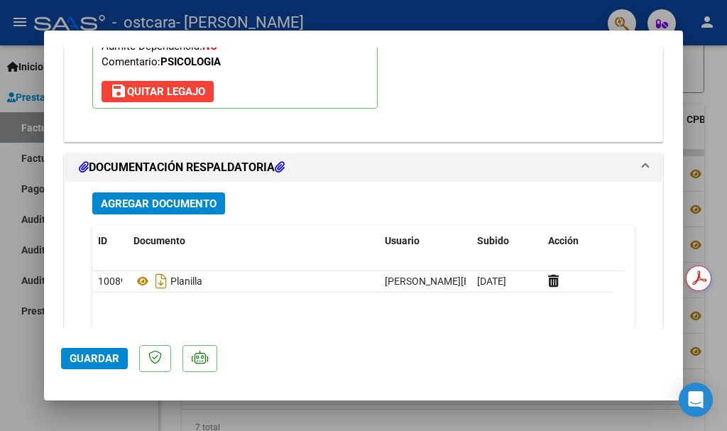
scroll to position [1646, 0]
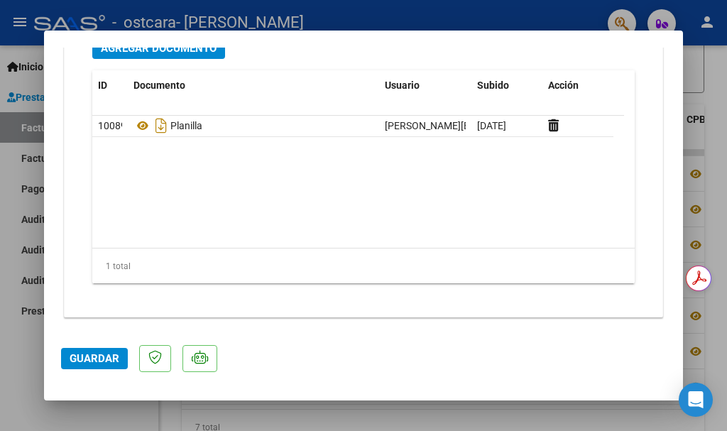
click at [0, 358] on div at bounding box center [363, 215] width 727 height 431
type input "$ 0,00"
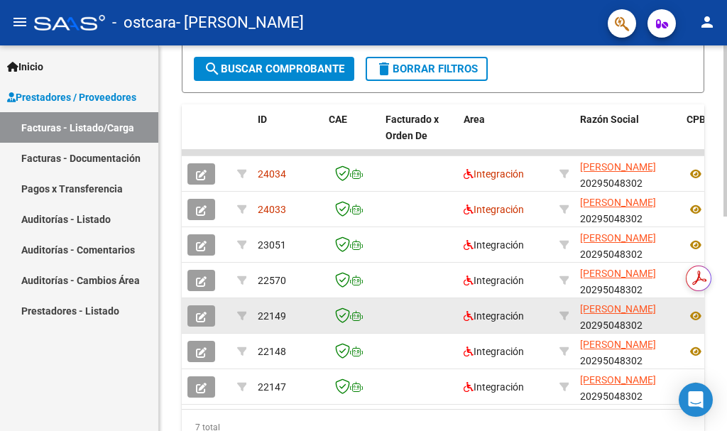
scroll to position [483, 0]
